Goal: Task Accomplishment & Management: Complete application form

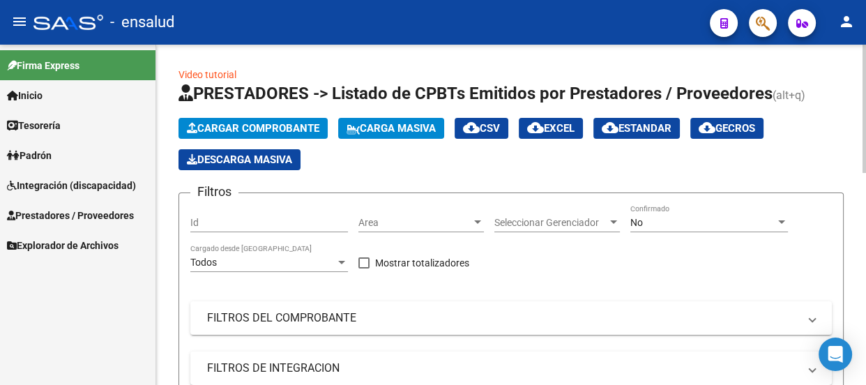
scroll to position [2, 0]
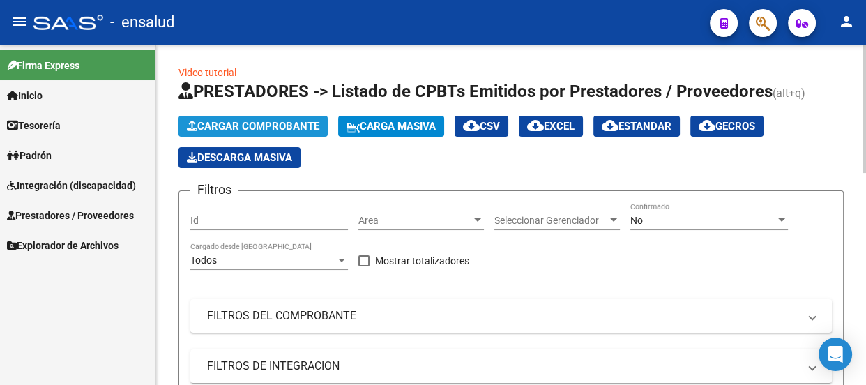
click at [283, 121] on span "Cargar Comprobante" at bounding box center [253, 126] width 132 height 13
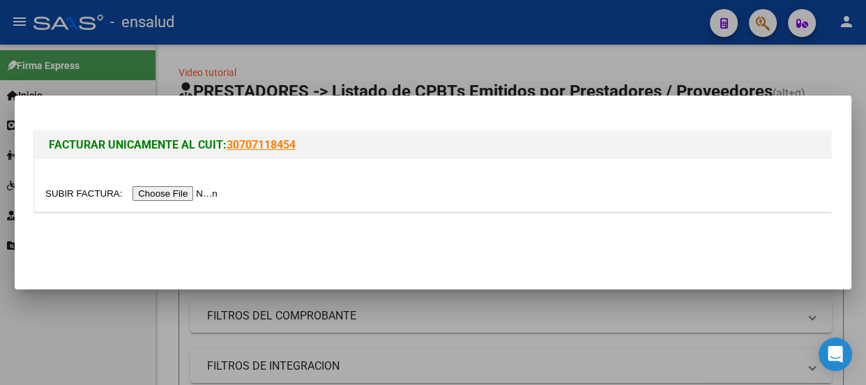
click at [197, 197] on input "file" at bounding box center [133, 193] width 176 height 15
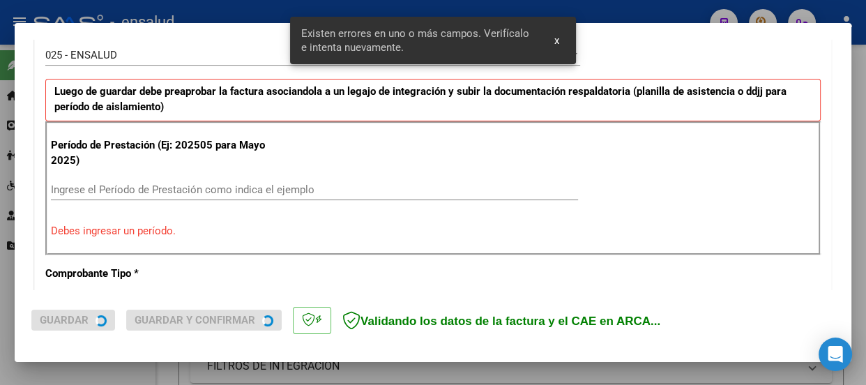
scroll to position [430, 0]
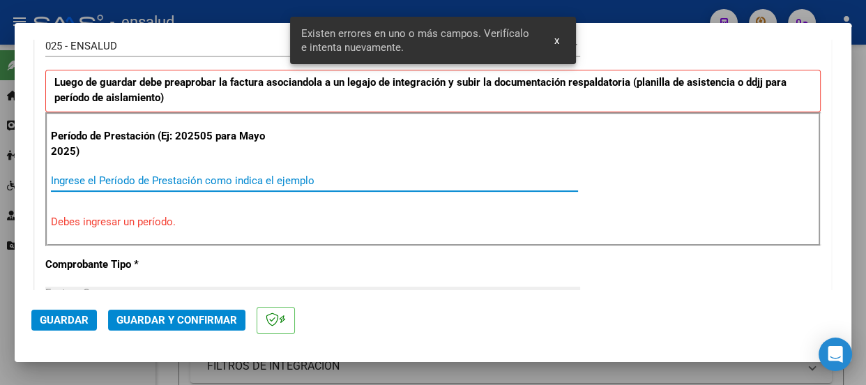
click at [72, 176] on input "Ingrese el Período de Prestación como indica el ejemplo" at bounding box center [314, 180] width 527 height 13
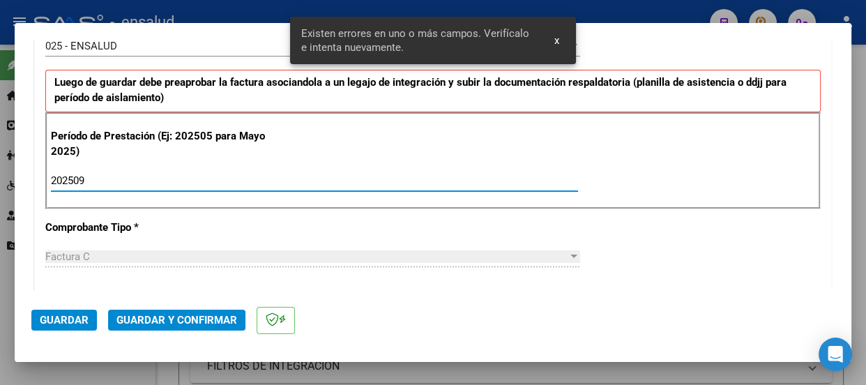
type input "202509"
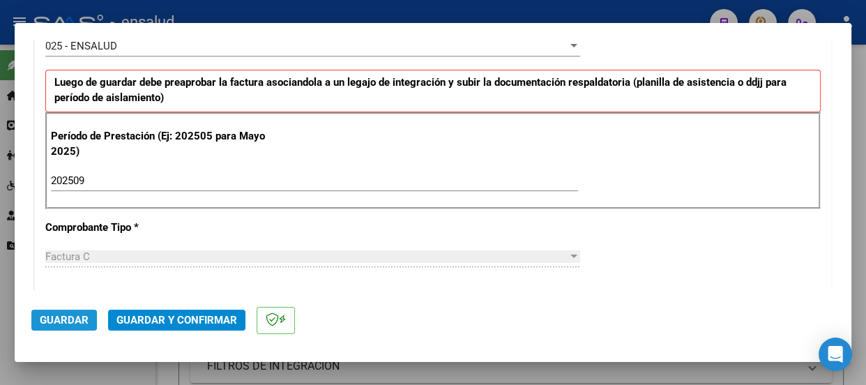
click at [58, 317] on span "Guardar" at bounding box center [64, 320] width 49 height 13
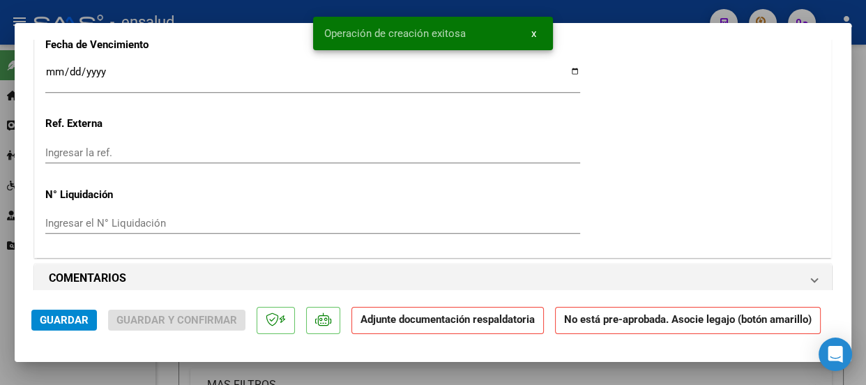
scroll to position [1394, 0]
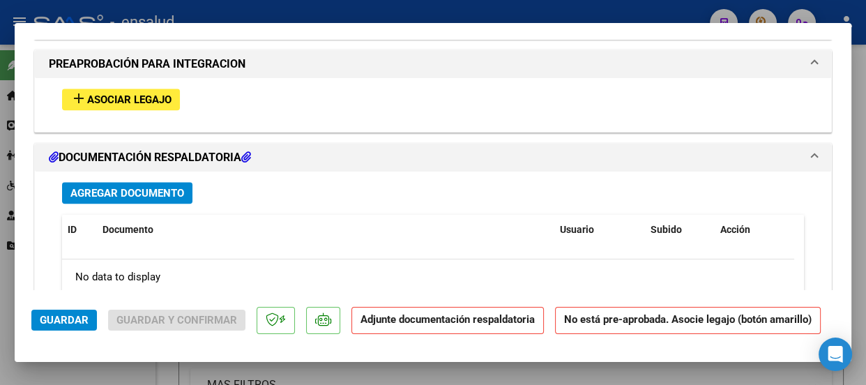
click at [144, 99] on span "Asociar Legajo" at bounding box center [129, 99] width 84 height 13
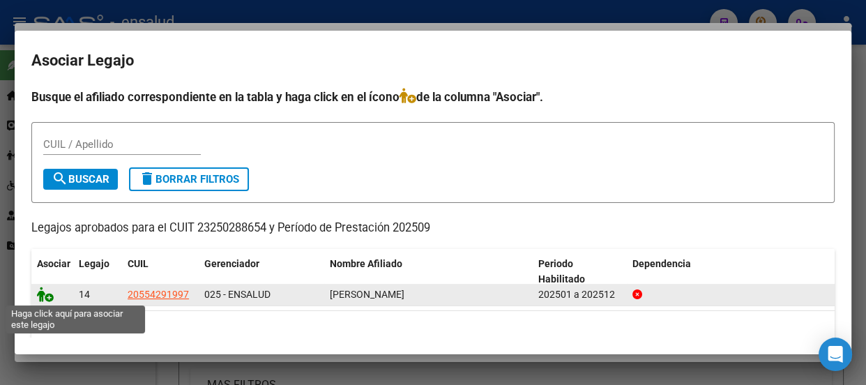
click at [49, 298] on icon at bounding box center [45, 293] width 17 height 15
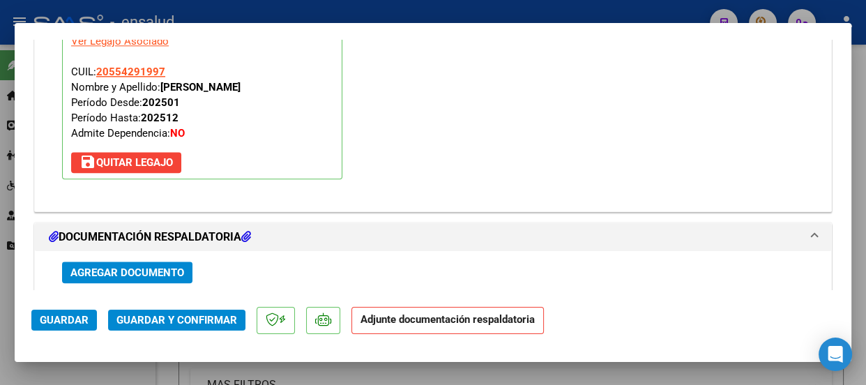
scroll to position [1620, 0]
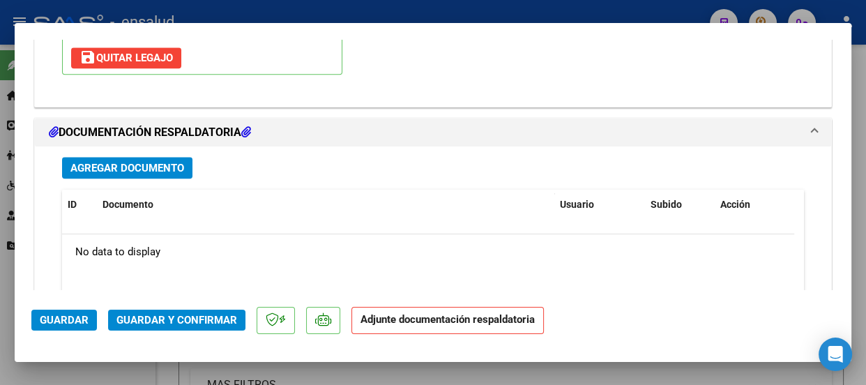
click at [141, 167] on span "Agregar Documento" at bounding box center [127, 168] width 114 height 13
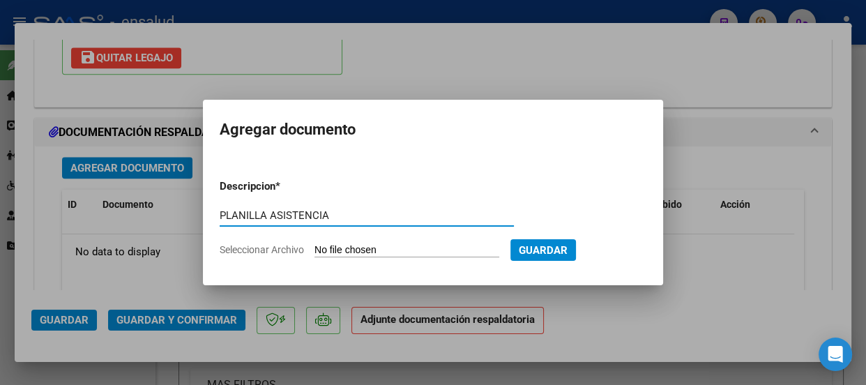
type input "PLANILLA ASISTENCIA"
click at [422, 249] on input "Seleccionar Archivo" at bounding box center [406, 250] width 185 height 13
type input "C:\fakepath\[PERSON_NAME] LAUTARO_202509_90_N_BARCELO MARTA_3-1105-PA.pdf"
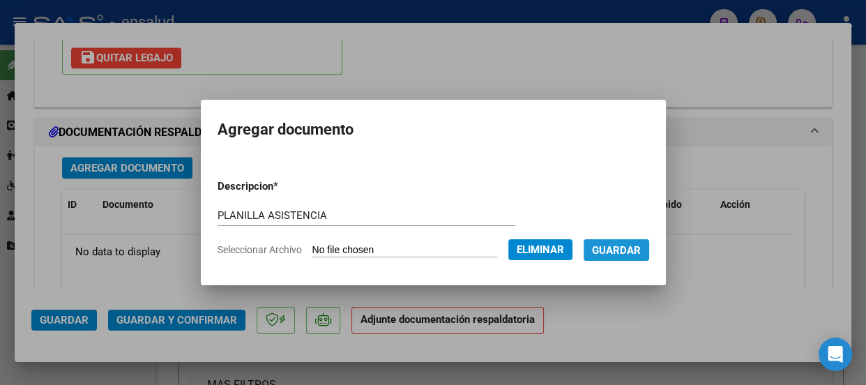
click at [628, 249] on span "Guardar" at bounding box center [616, 250] width 49 height 13
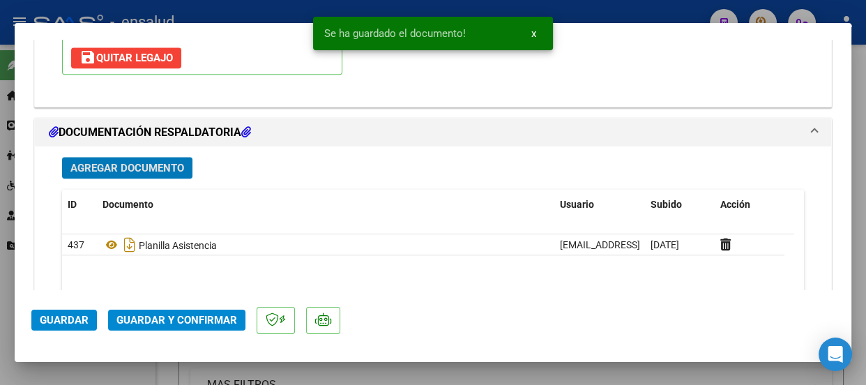
click at [178, 323] on span "Guardar y Confirmar" at bounding box center [176, 320] width 121 height 13
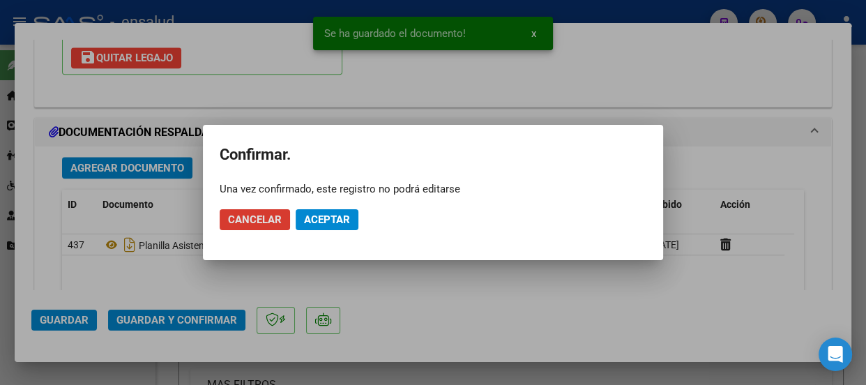
click at [323, 217] on span "Aceptar" at bounding box center [327, 219] width 46 height 13
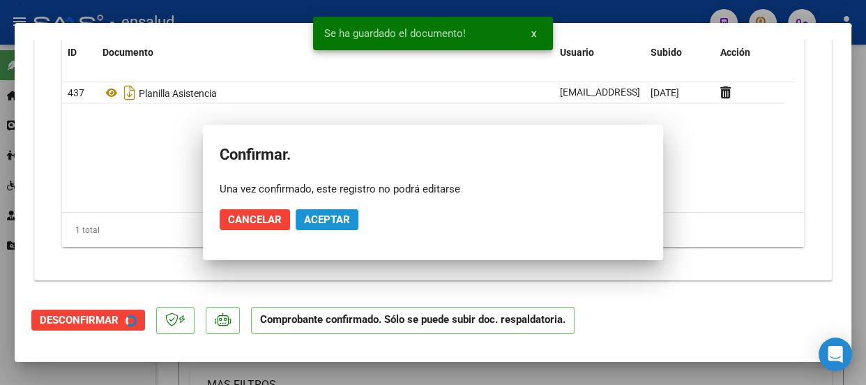
scroll to position [1494, 0]
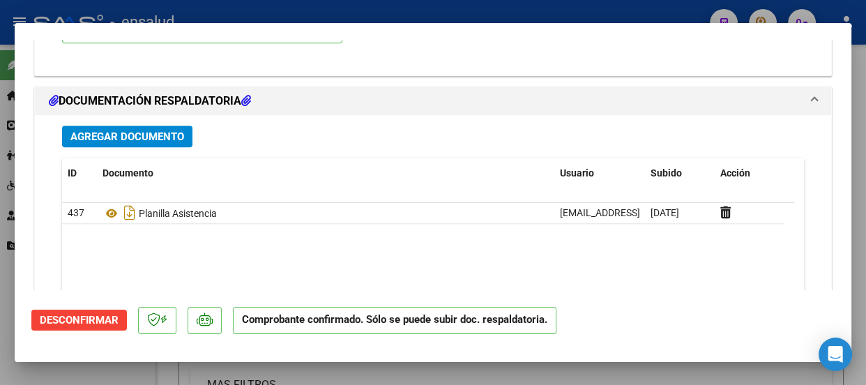
click at [478, 10] on div at bounding box center [433, 192] width 866 height 385
type input "$ 0,00"
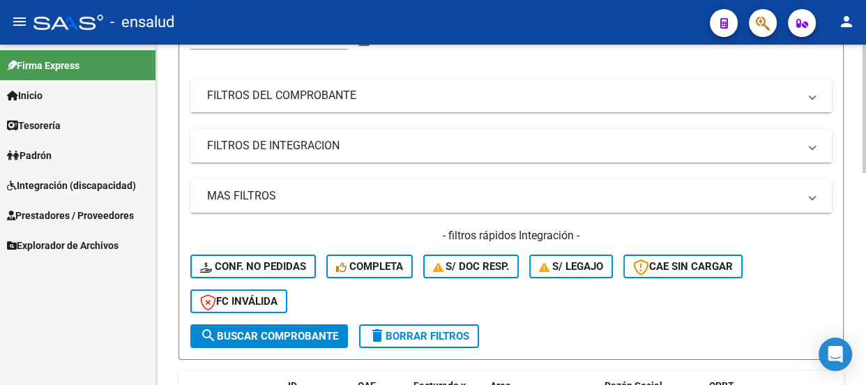
scroll to position [319, 0]
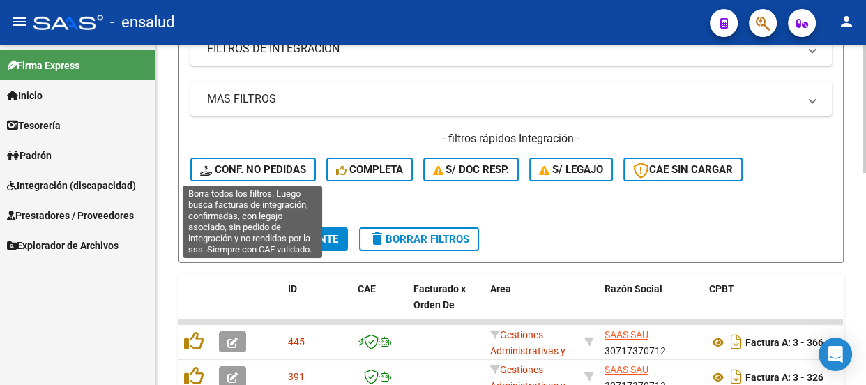
click at [277, 167] on span "Conf. no pedidas" at bounding box center [253, 169] width 106 height 13
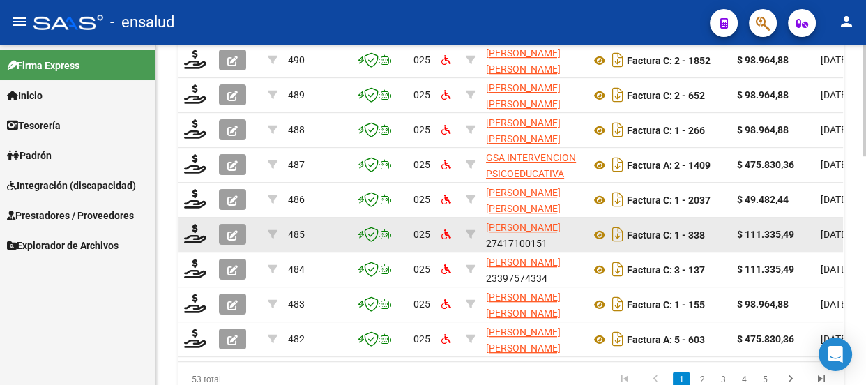
scroll to position [699, 0]
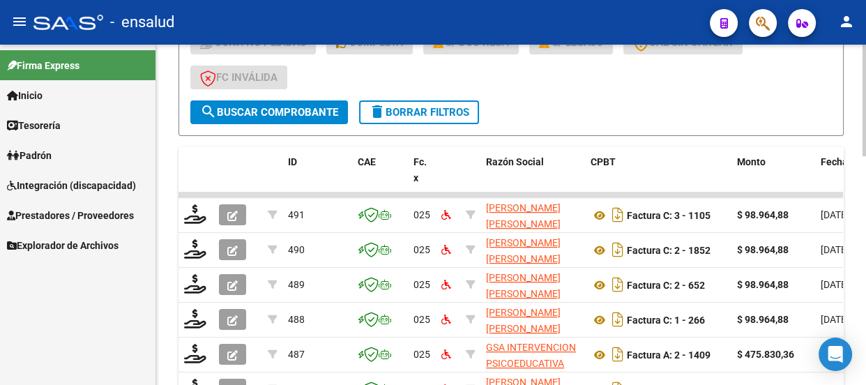
click at [436, 107] on span "delete Borrar Filtros" at bounding box center [419, 112] width 100 height 13
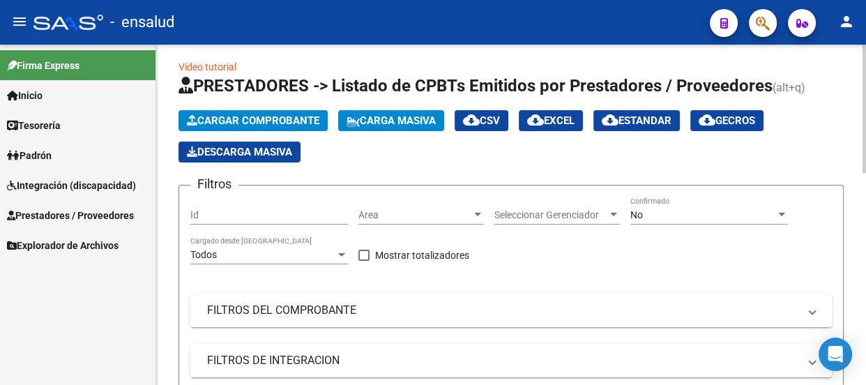
scroll to position [0, 0]
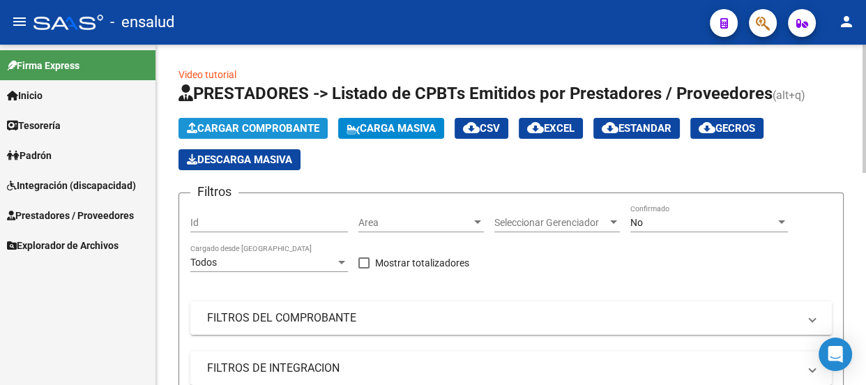
click at [256, 125] on span "Cargar Comprobante" at bounding box center [253, 128] width 132 height 13
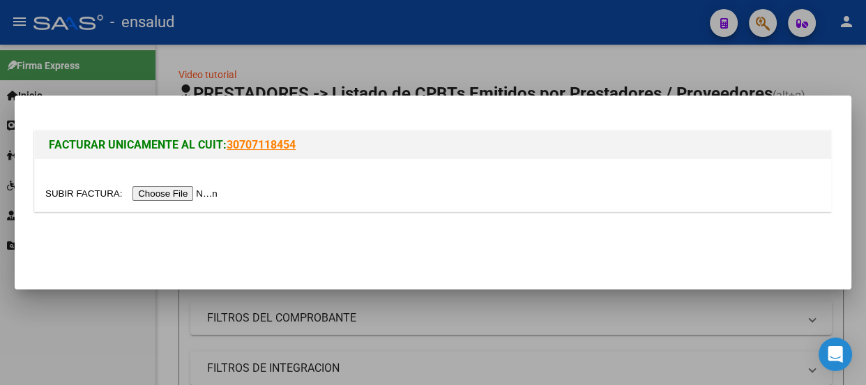
click at [195, 194] on input "file" at bounding box center [133, 193] width 176 height 15
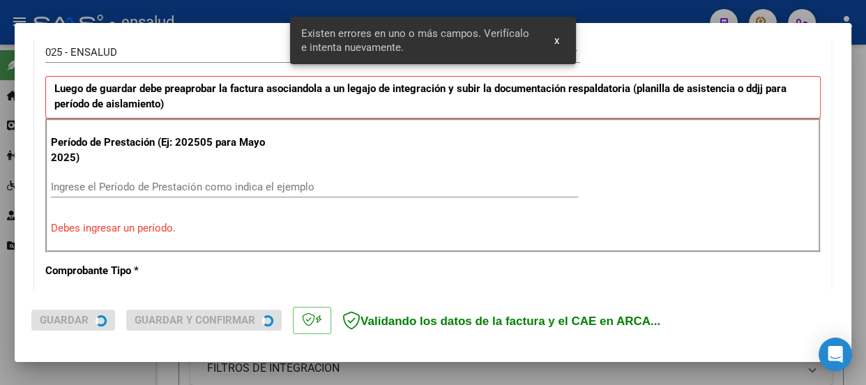
scroll to position [430, 0]
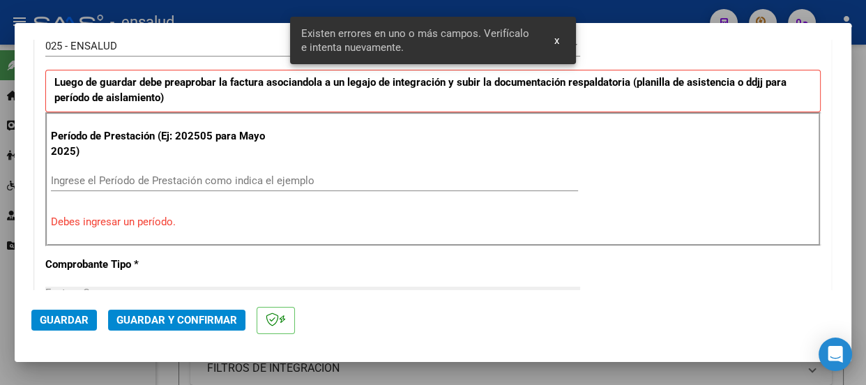
click at [66, 174] on input "Ingrese el Período de Prestación como indica el ejemplo" at bounding box center [314, 180] width 527 height 13
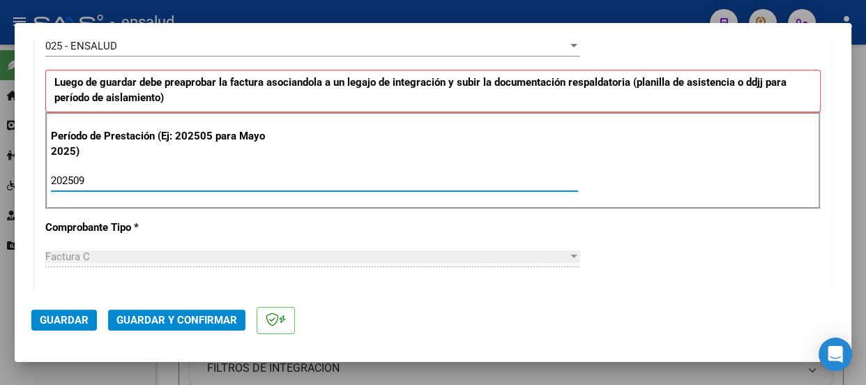
type input "202509"
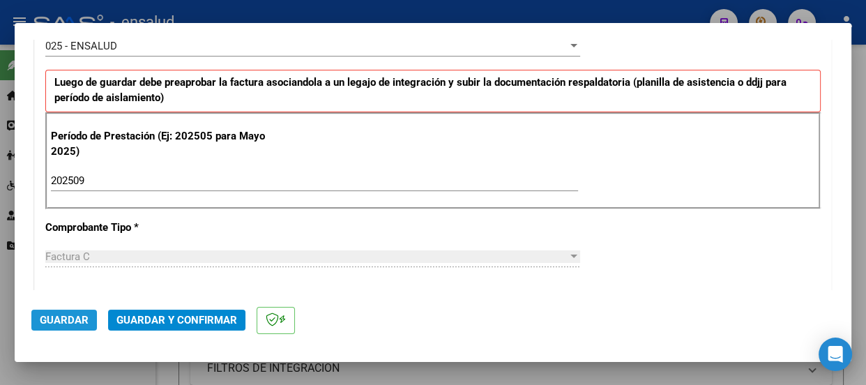
click at [70, 320] on span "Guardar" at bounding box center [64, 320] width 49 height 13
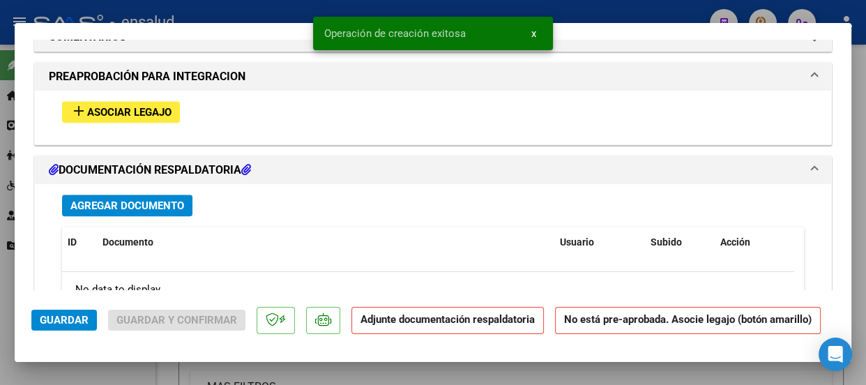
scroll to position [1394, 0]
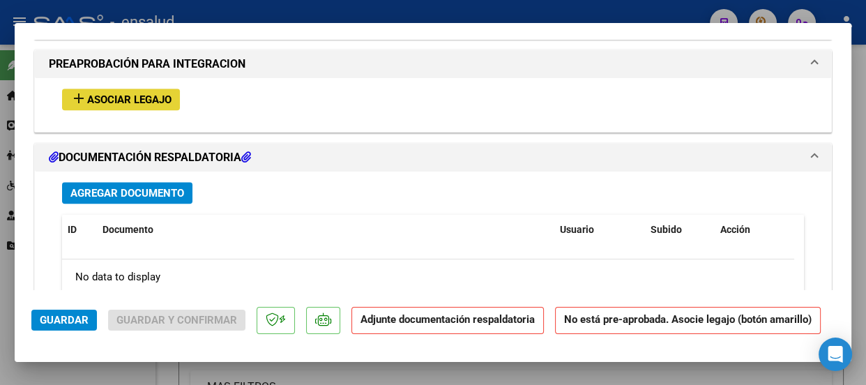
click at [127, 95] on span "Asociar Legajo" at bounding box center [129, 99] width 84 height 13
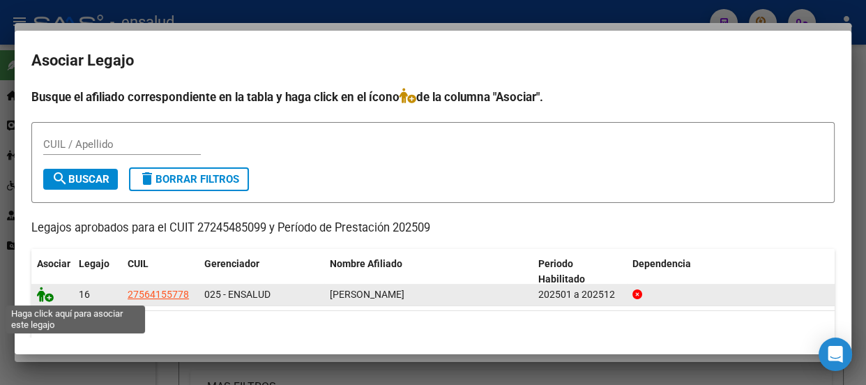
click at [48, 295] on icon at bounding box center [45, 293] width 17 height 15
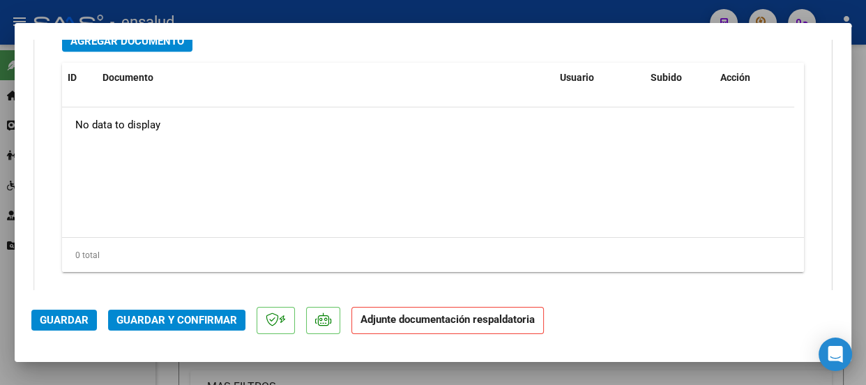
scroll to position [1684, 0]
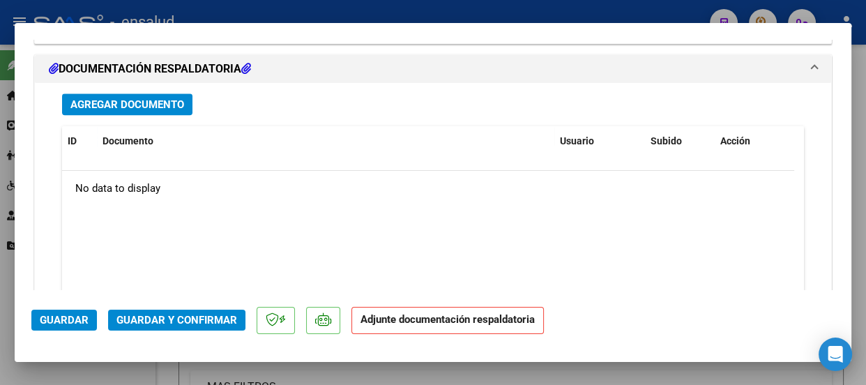
click at [144, 102] on span "Agregar Documento" at bounding box center [127, 104] width 114 height 13
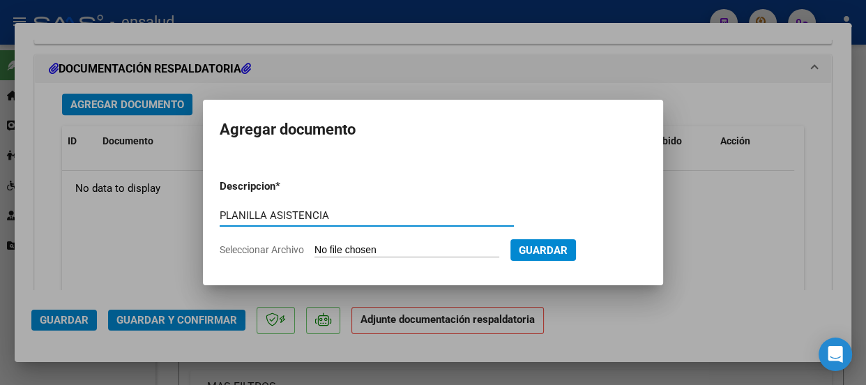
type input "PLANILLA ASISTENCIA"
click at [443, 244] on input "Seleccionar Archivo" at bounding box center [406, 250] width 185 height 13
type input "C:\fakepath\FASTOVSKY EMMA_202509_90_N_VERTEDOR MARIA_1-1096-PA.pdf"
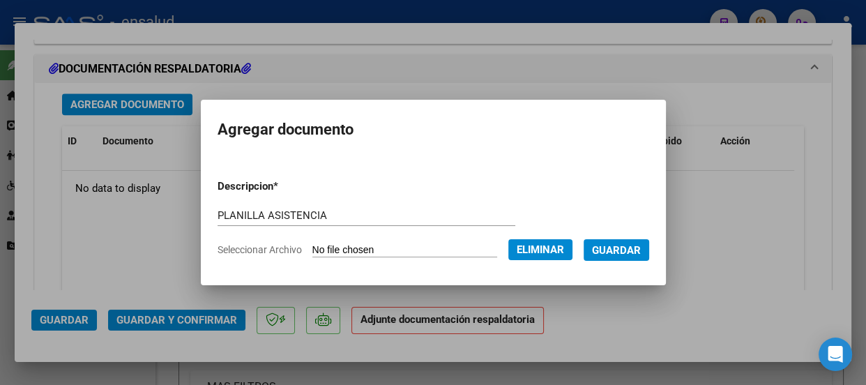
click at [629, 249] on span "Guardar" at bounding box center [616, 250] width 49 height 13
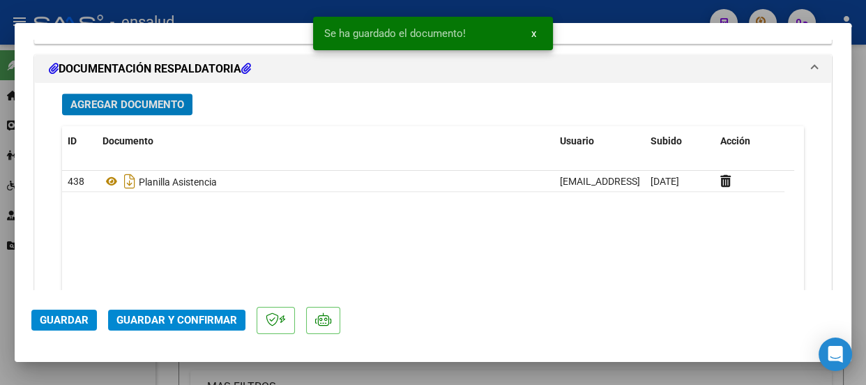
click at [192, 316] on span "Guardar y Confirmar" at bounding box center [176, 320] width 121 height 13
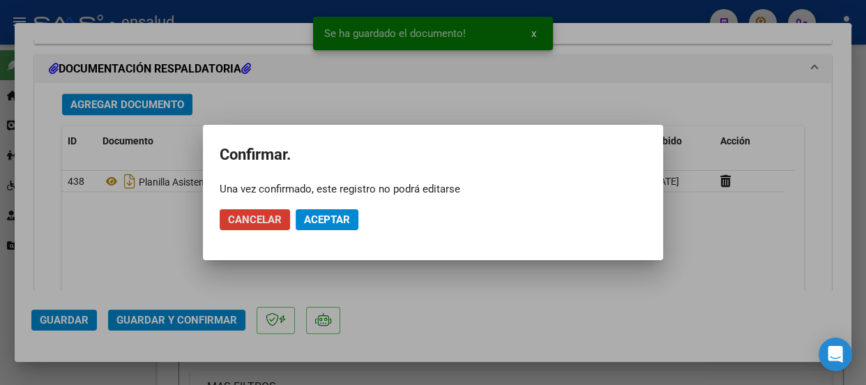
click at [330, 216] on span "Aceptar" at bounding box center [327, 219] width 46 height 13
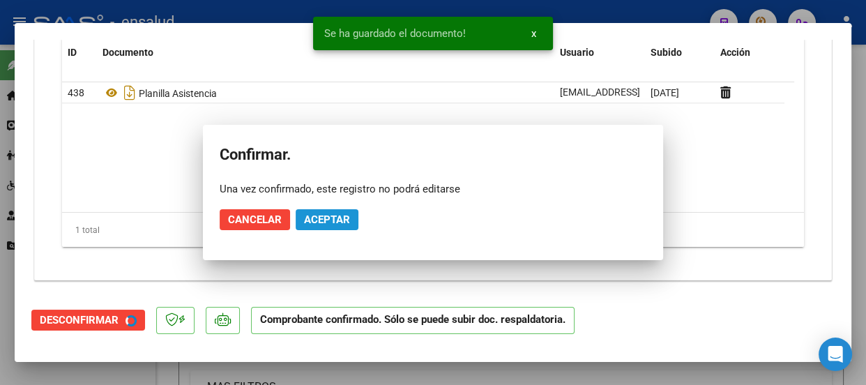
scroll to position [1558, 0]
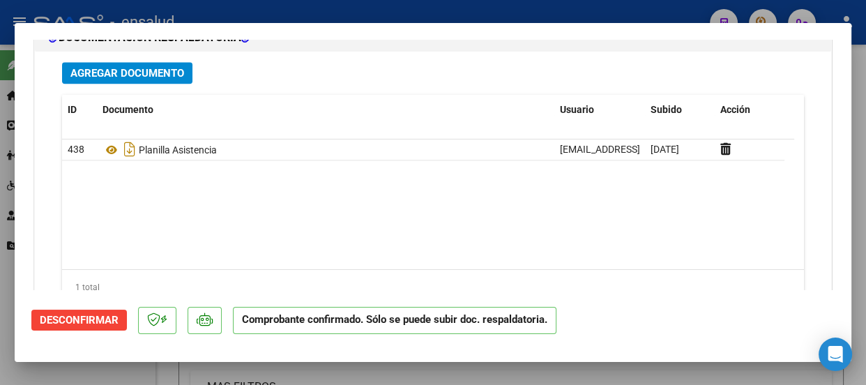
click at [375, 10] on div at bounding box center [433, 192] width 866 height 385
type input "$ 0,00"
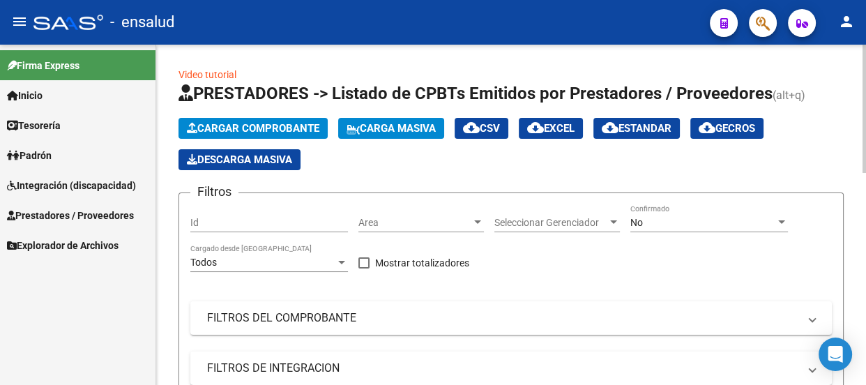
scroll to position [253, 0]
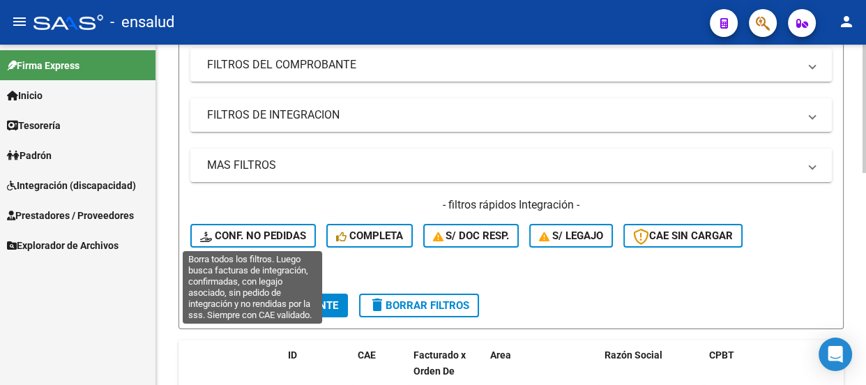
click at [272, 234] on span "Conf. no pedidas" at bounding box center [253, 235] width 106 height 13
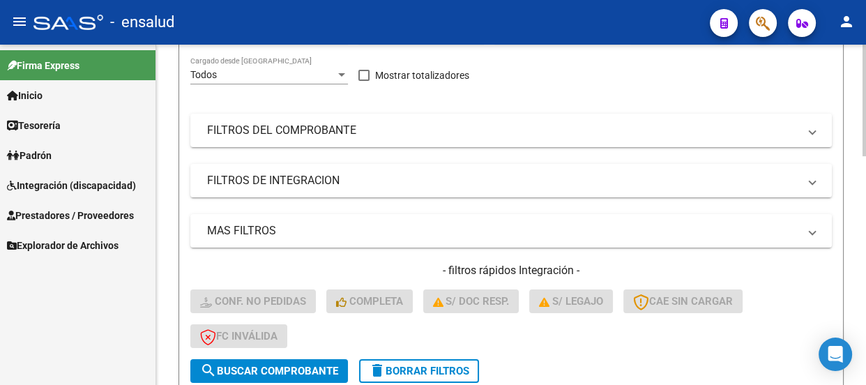
scroll to position [256, 0]
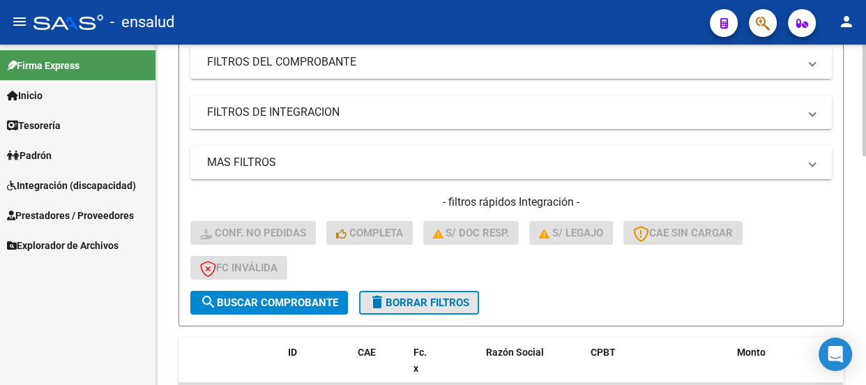
click at [416, 305] on span "delete Borrar Filtros" at bounding box center [419, 302] width 100 height 13
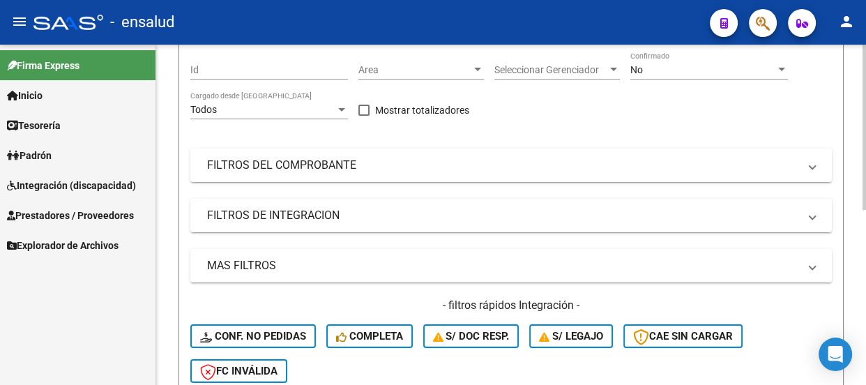
scroll to position [2, 0]
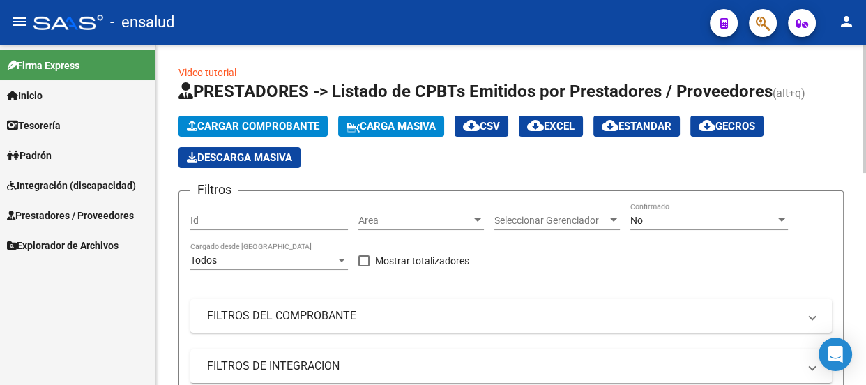
click at [270, 121] on span "Cargar Comprobante" at bounding box center [253, 126] width 132 height 13
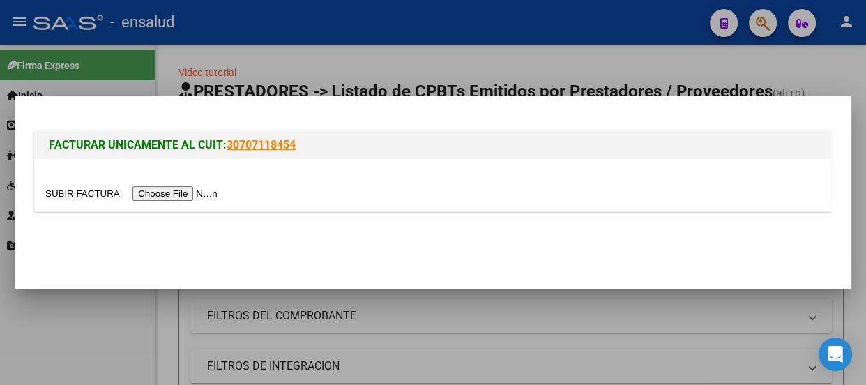
click at [180, 199] on input "file" at bounding box center [133, 193] width 176 height 15
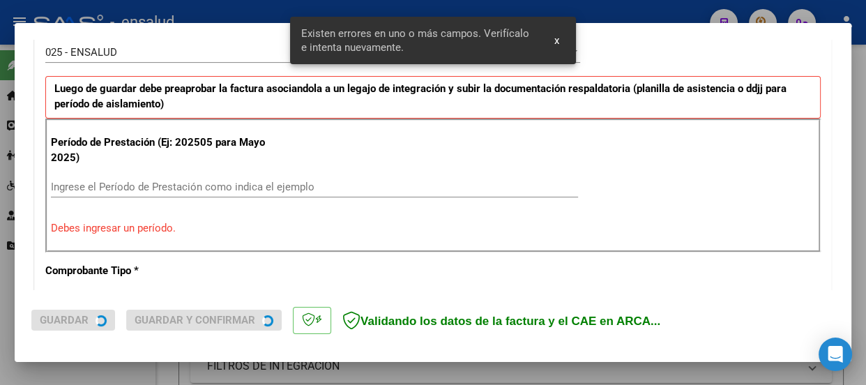
scroll to position [430, 0]
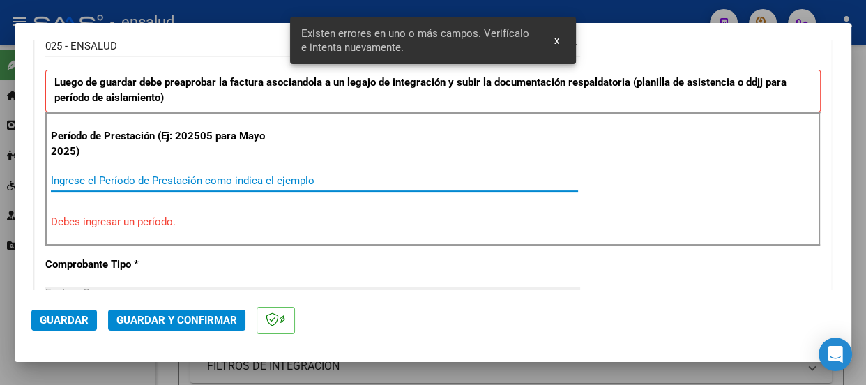
click at [60, 176] on input "Ingrese el Período de Prestación como indica el ejemplo" at bounding box center [314, 180] width 527 height 13
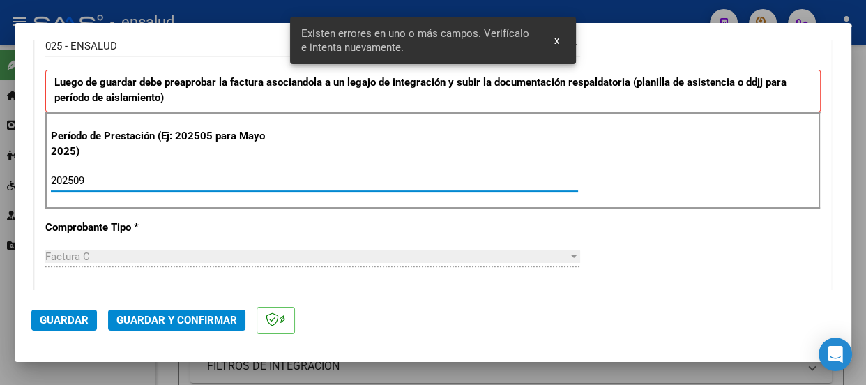
type input "202509"
click at [71, 319] on span "Guardar" at bounding box center [64, 320] width 49 height 13
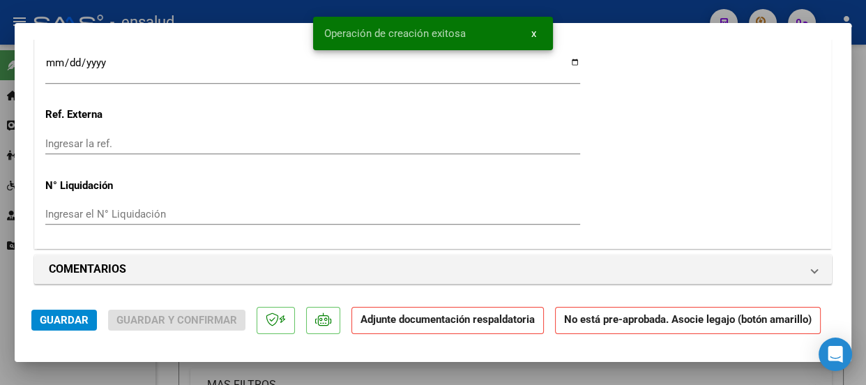
scroll to position [1267, 0]
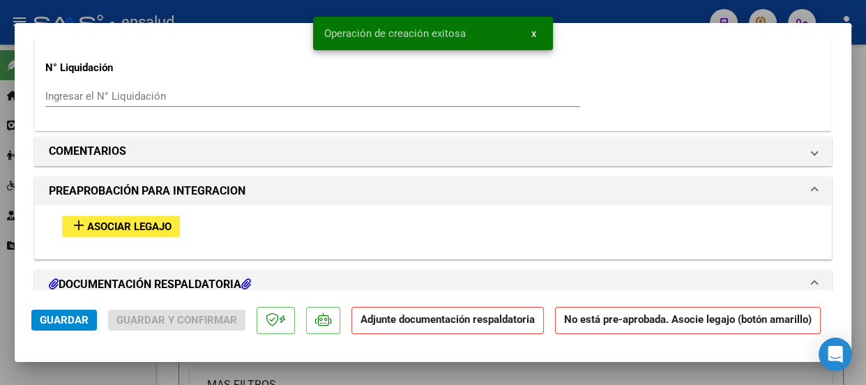
click at [125, 230] on span "Asociar Legajo" at bounding box center [129, 226] width 84 height 13
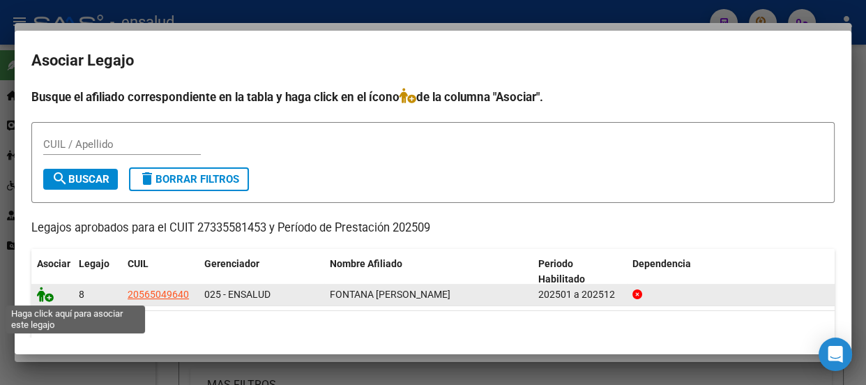
click at [49, 295] on icon at bounding box center [45, 293] width 17 height 15
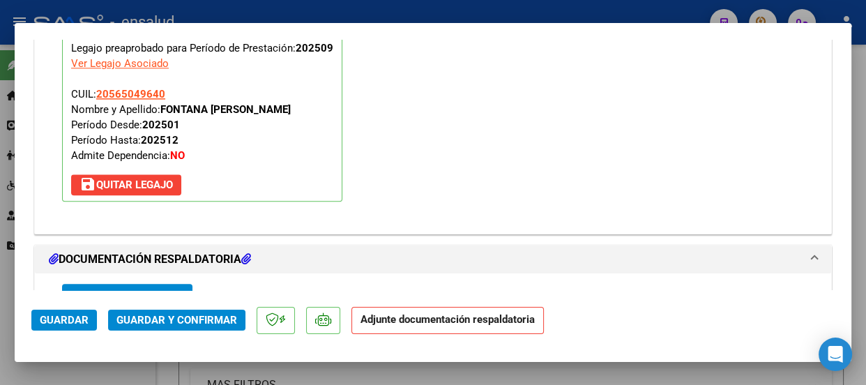
scroll to position [1620, 0]
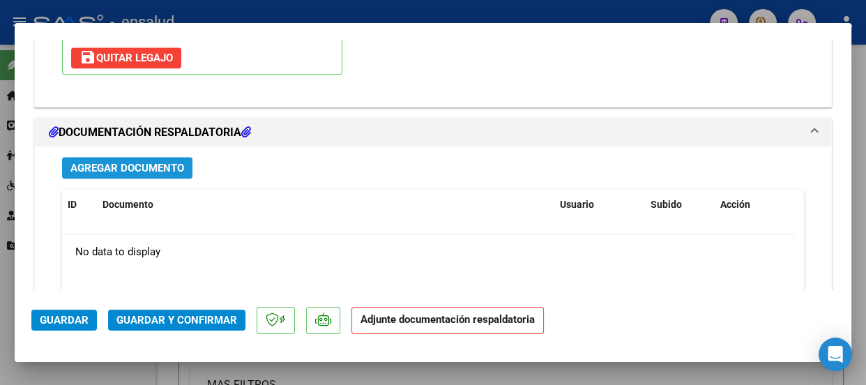
click at [147, 167] on span "Agregar Documento" at bounding box center [127, 168] width 114 height 13
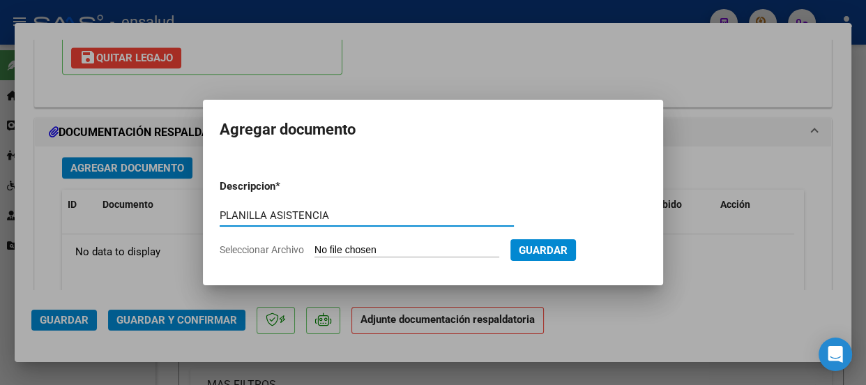
type input "PLANILLA ASISTENCIA"
click at [429, 245] on input "Seleccionar Archivo" at bounding box center [406, 250] width 185 height 13
type input "C:\fakepath\FONTANA ELIO_202509_90_N_THOMPSON MARIA_2-1272-[GEOGRAPHIC_DATA]pdf"
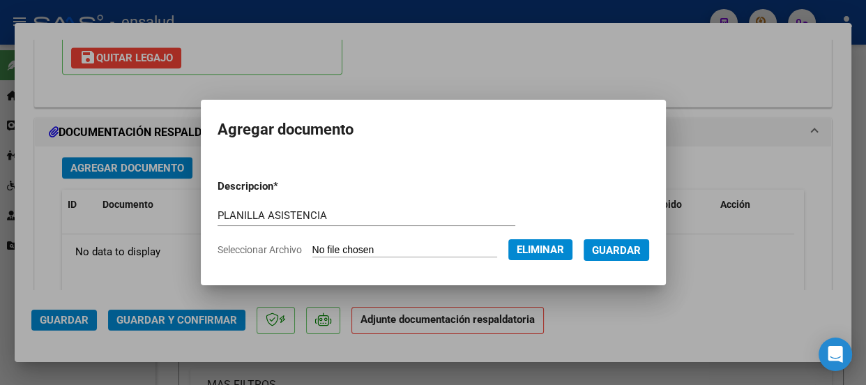
click at [625, 249] on span "Guardar" at bounding box center [616, 250] width 49 height 13
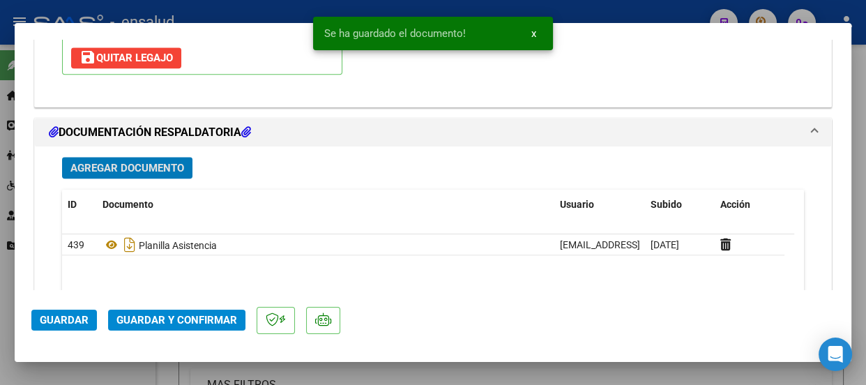
click at [176, 320] on span "Guardar y Confirmar" at bounding box center [176, 320] width 121 height 13
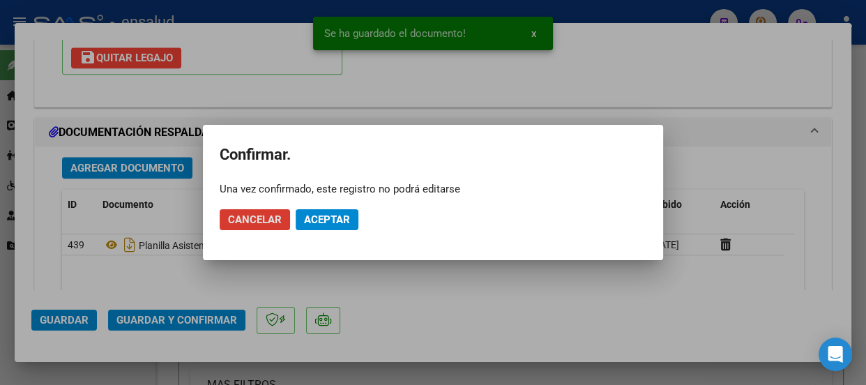
click at [339, 217] on span "Aceptar" at bounding box center [327, 219] width 46 height 13
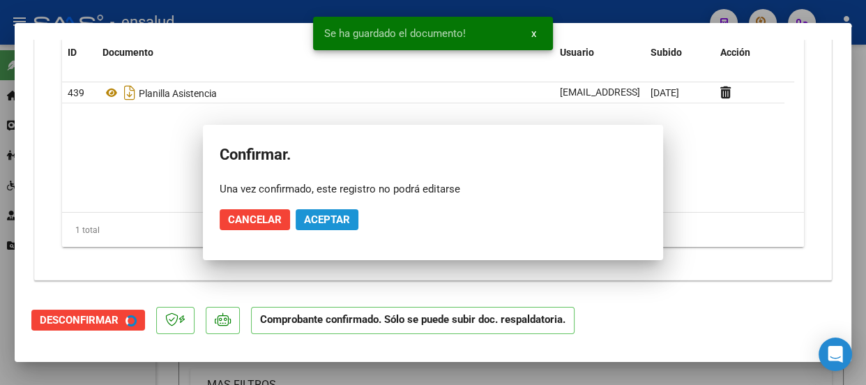
scroll to position [1494, 0]
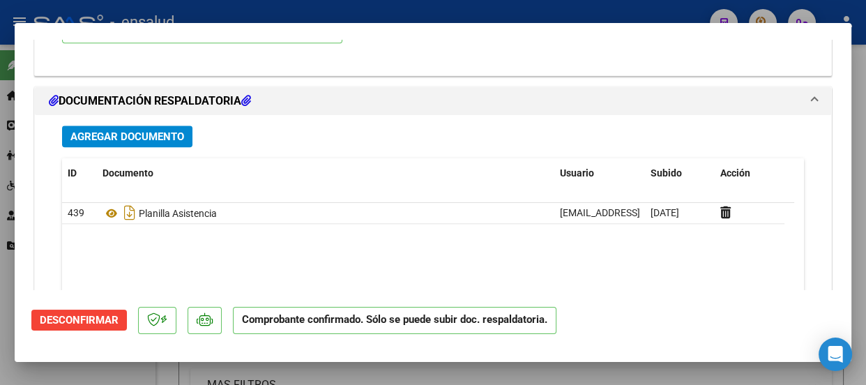
click at [353, 13] on div at bounding box center [433, 192] width 866 height 385
type input "$ 0,00"
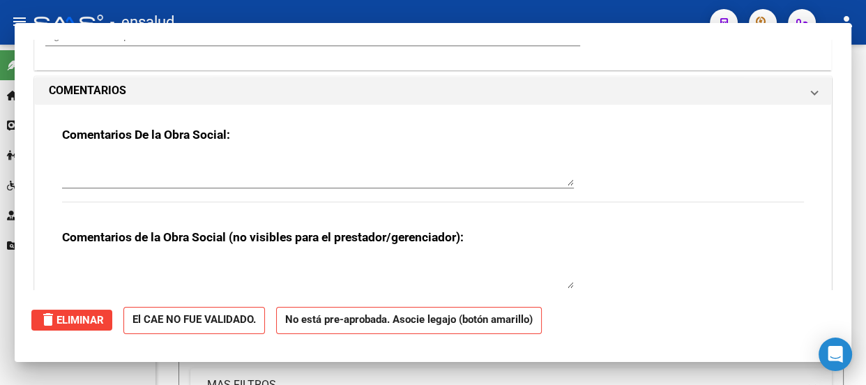
scroll to position [1524, 0]
